Goal: Task Accomplishment & Management: Use online tool/utility

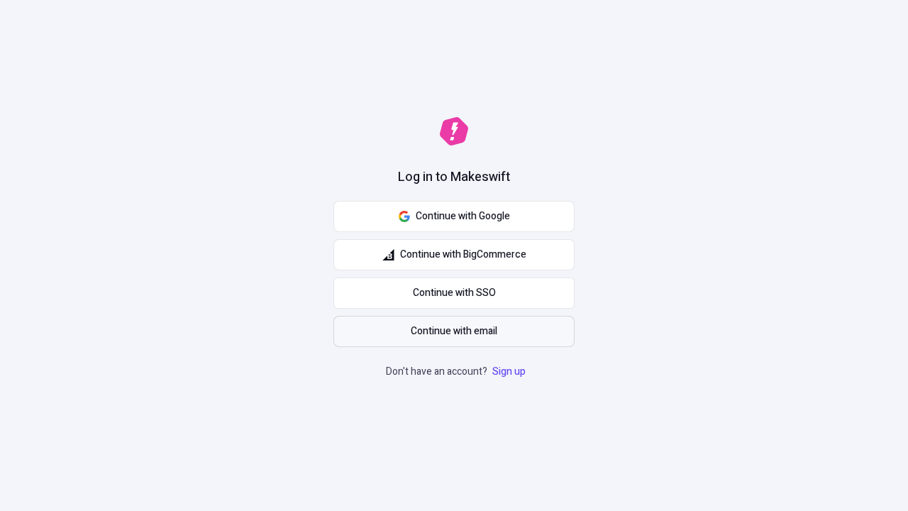
click at [454, 331] on span "Continue with email" at bounding box center [454, 332] width 87 height 16
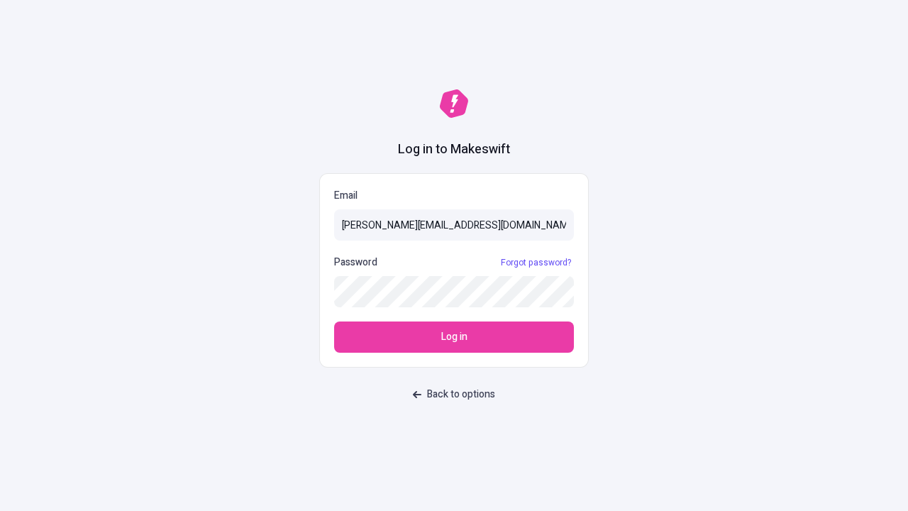
type input "[PERSON_NAME][EMAIL_ADDRESS][DOMAIN_NAME]"
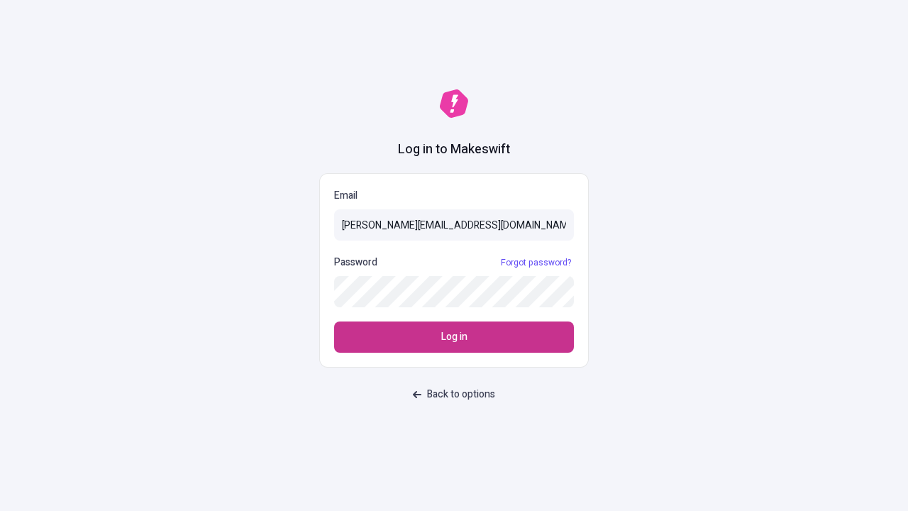
click at [454, 337] on span "Log in" at bounding box center [454, 337] width 26 height 16
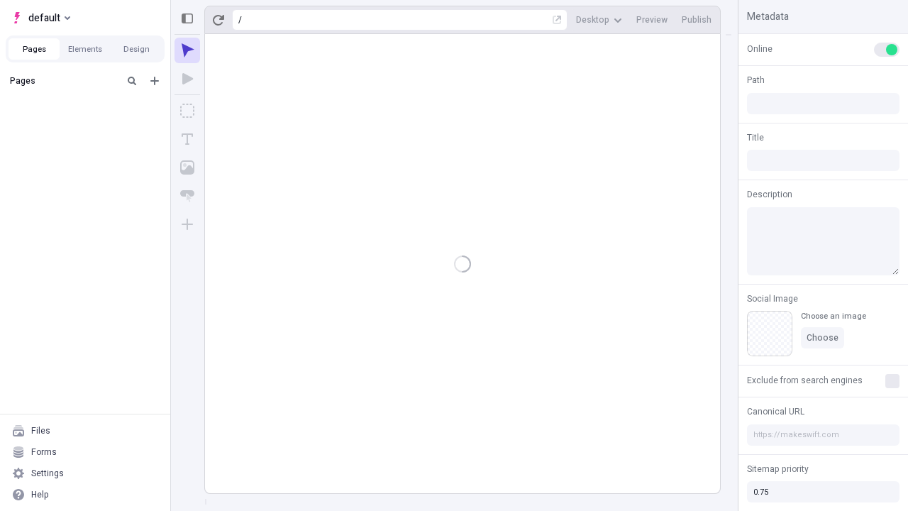
type input "/deep-link-tenuis"
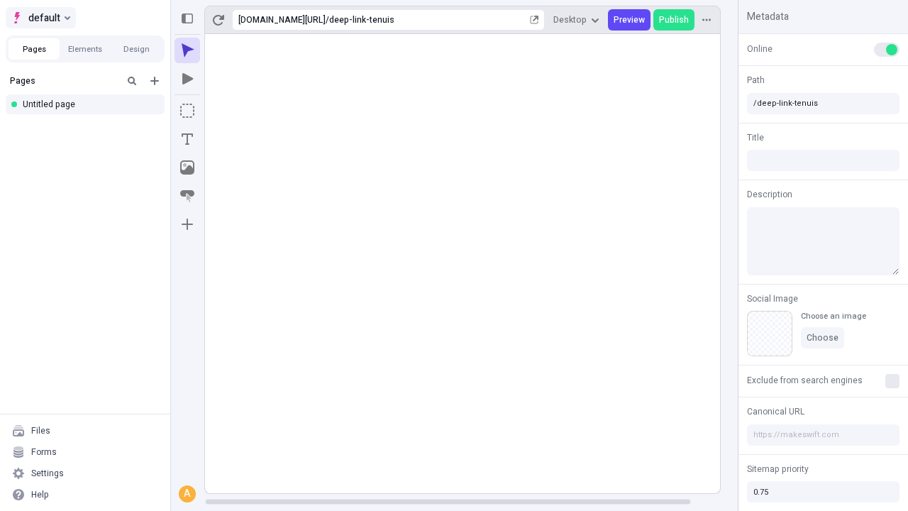
click at [40, 18] on span "default" at bounding box center [44, 17] width 32 height 17
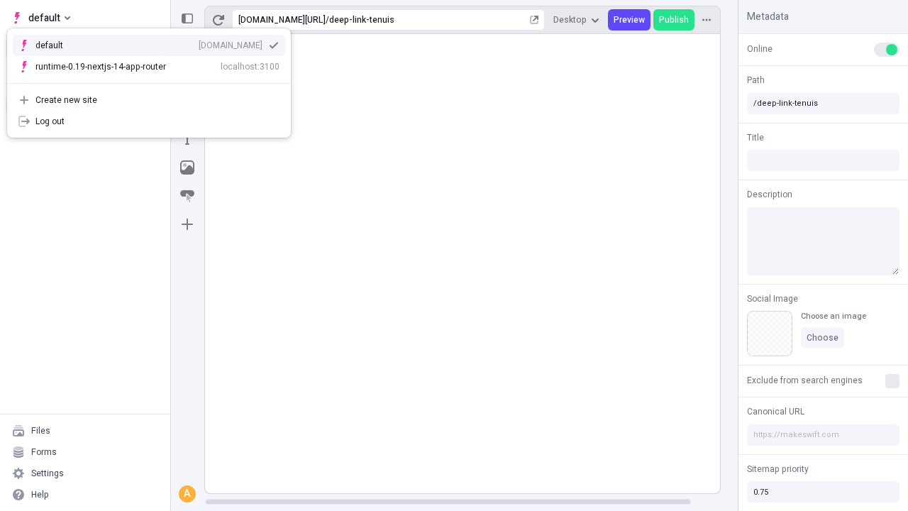
click at [199, 43] on div "qee9k4dy7d.staging.makeswift.site" at bounding box center [231, 45] width 64 height 11
click at [155, 81] on icon "Add new" at bounding box center [154, 81] width 9 height 9
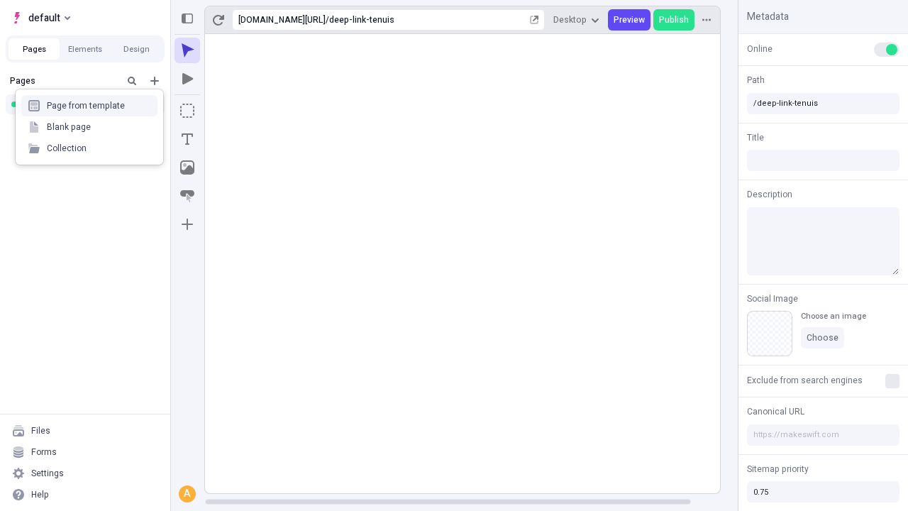
click at [89, 127] on div "Blank page" at bounding box center [89, 126] width 136 height 21
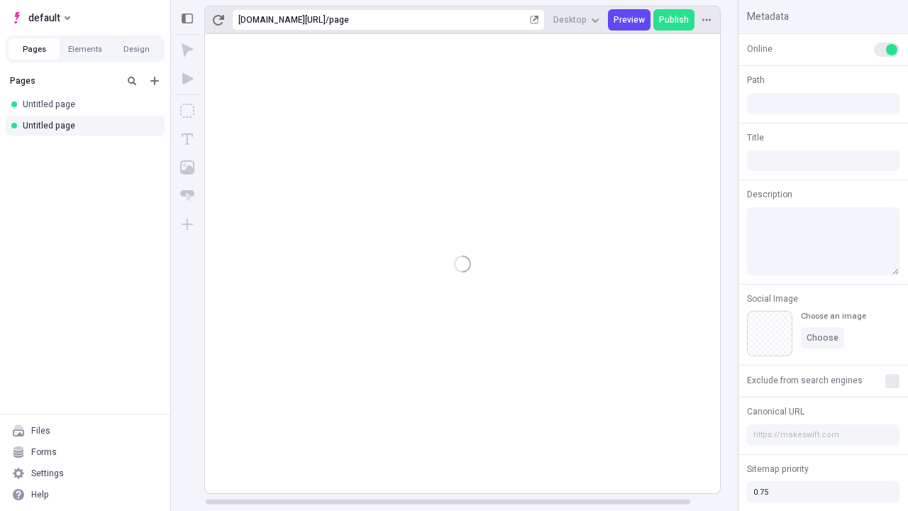
type input "/page"
click at [187, 111] on icon "Box" at bounding box center [187, 111] width 14 height 14
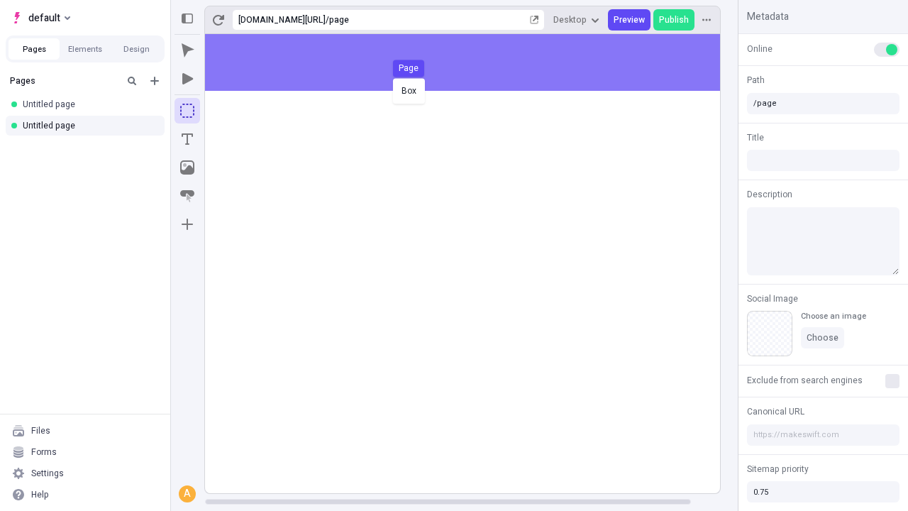
click at [477, 62] on div "Box Page" at bounding box center [454, 255] width 908 height 511
click at [187, 168] on icon "Image" at bounding box center [187, 167] width 14 height 14
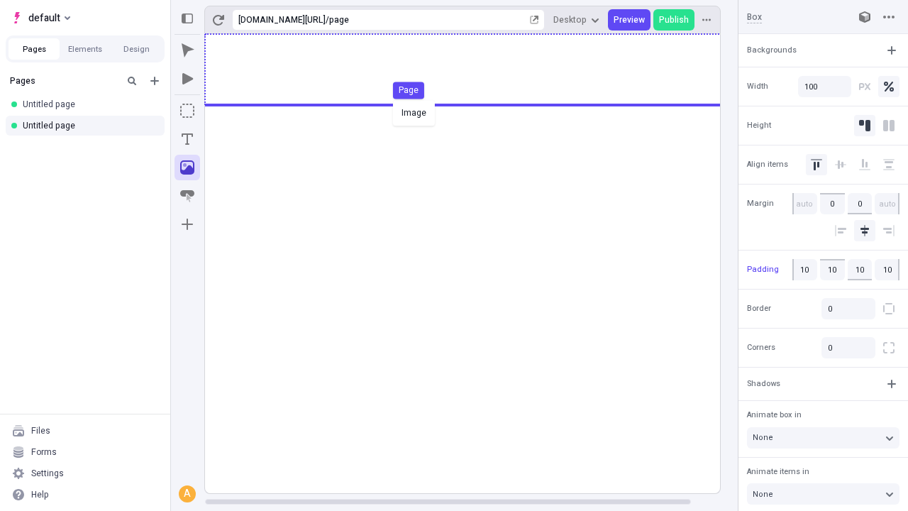
click at [477, 70] on div "Image Page" at bounding box center [454, 255] width 908 height 511
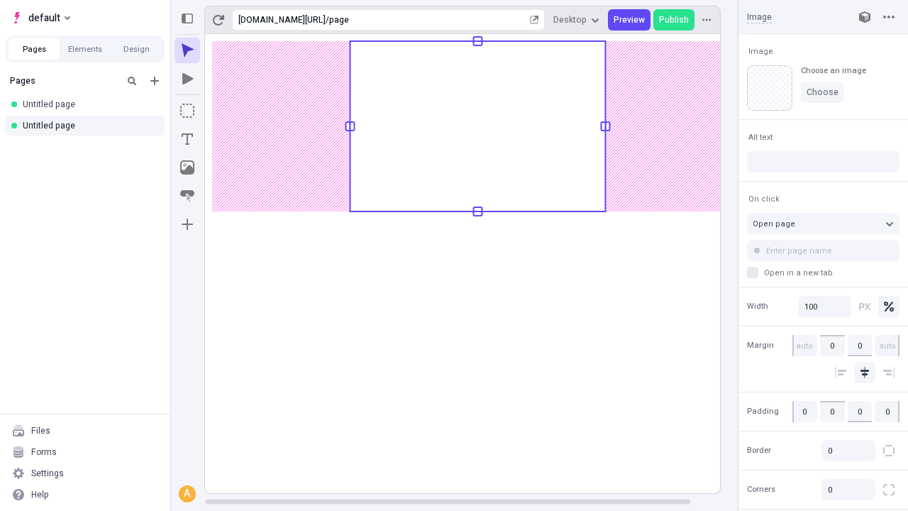
click at [187, 139] on icon "Text" at bounding box center [187, 138] width 11 height 11
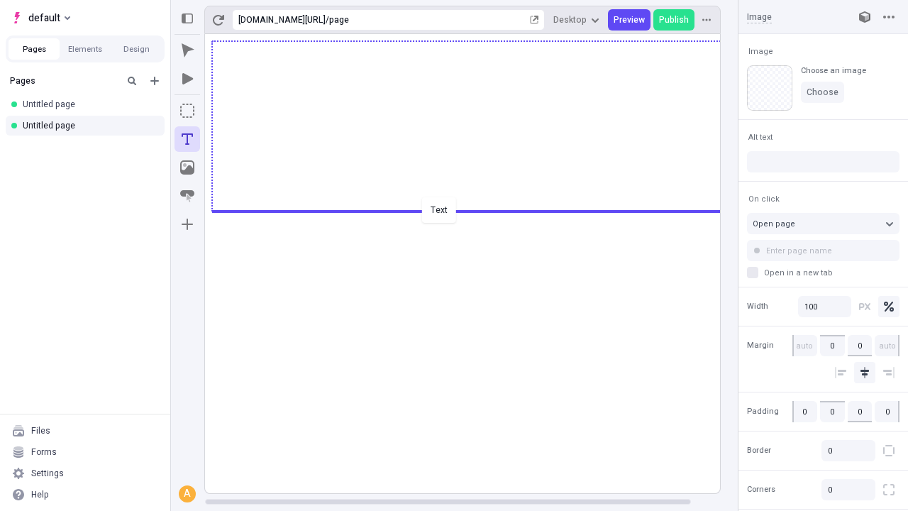
click at [477, 210] on div "Text" at bounding box center [454, 255] width 908 height 511
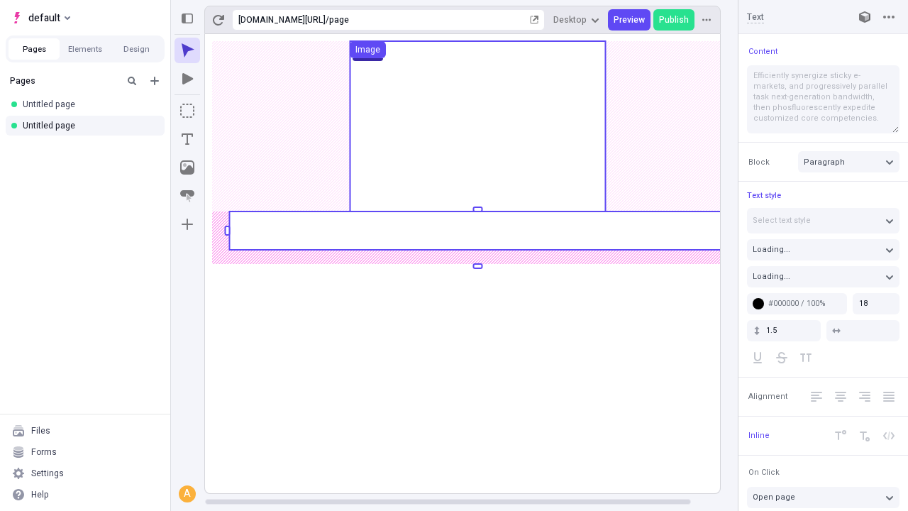
click at [477, 231] on rect at bounding box center [477, 231] width 497 height 38
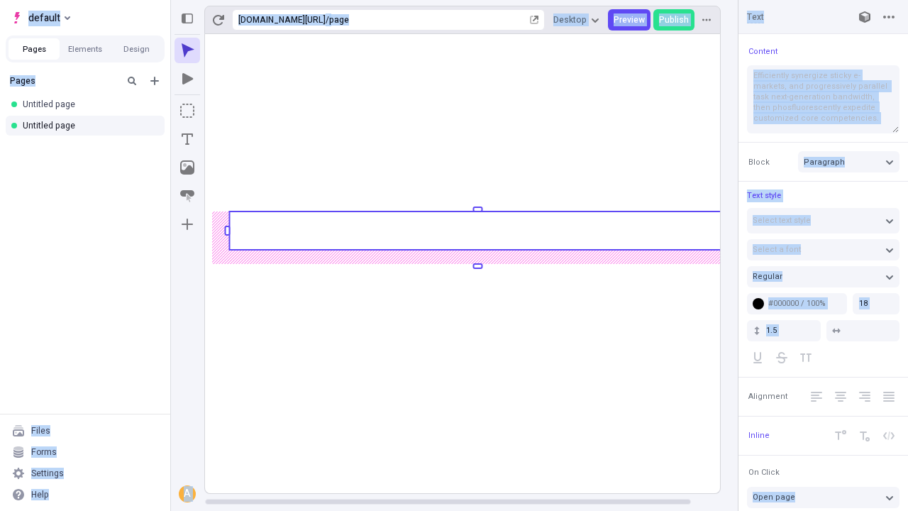
click at [187, 168] on icon "Image" at bounding box center [187, 167] width 14 height 14
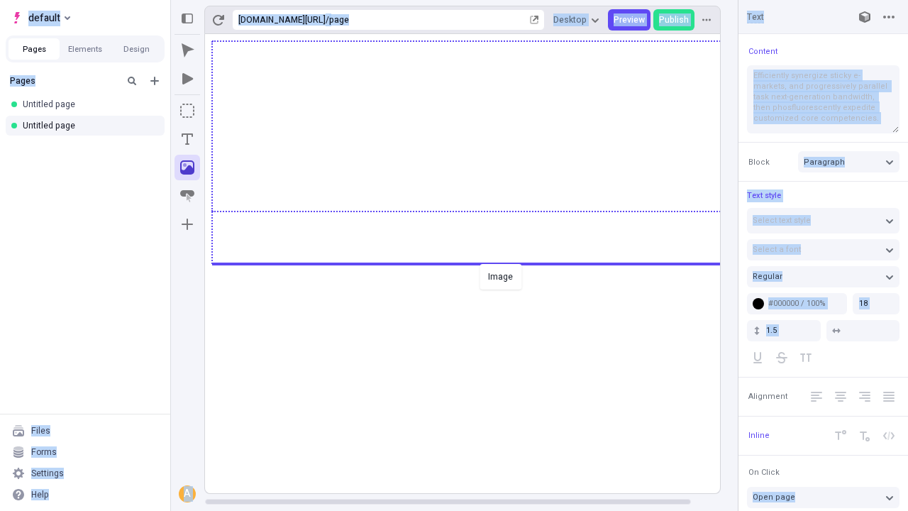
click at [477, 263] on div "Image" at bounding box center [454, 255] width 908 height 511
